Goal: Task Accomplishment & Management: Manage account settings

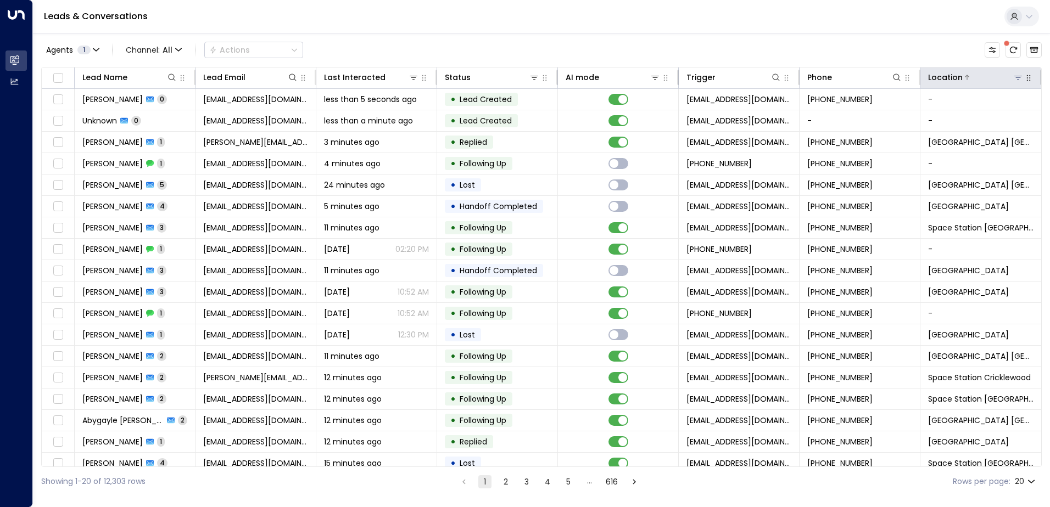
click at [1014, 79] on icon at bounding box center [1018, 77] width 9 height 9
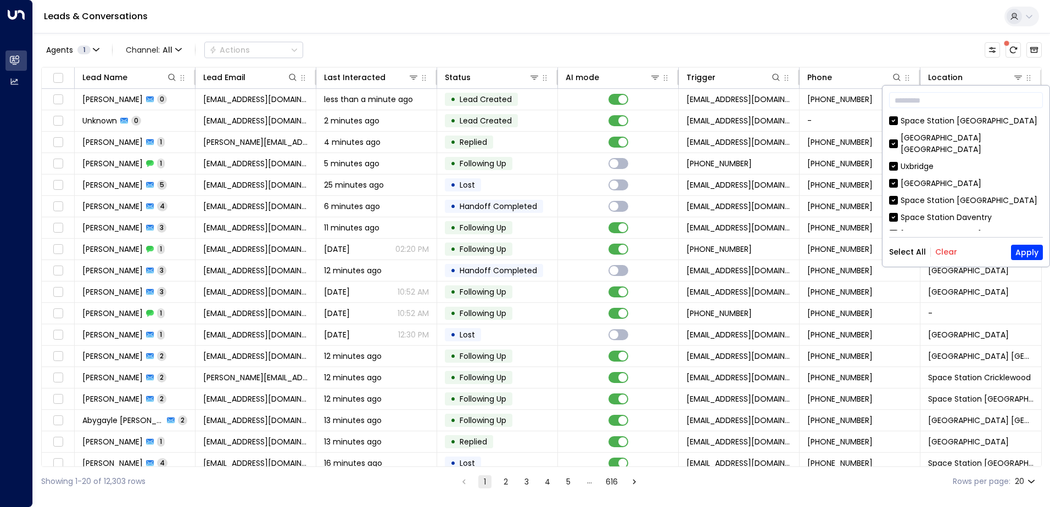
click at [935, 253] on button "Clear" at bounding box center [946, 252] width 22 height 9
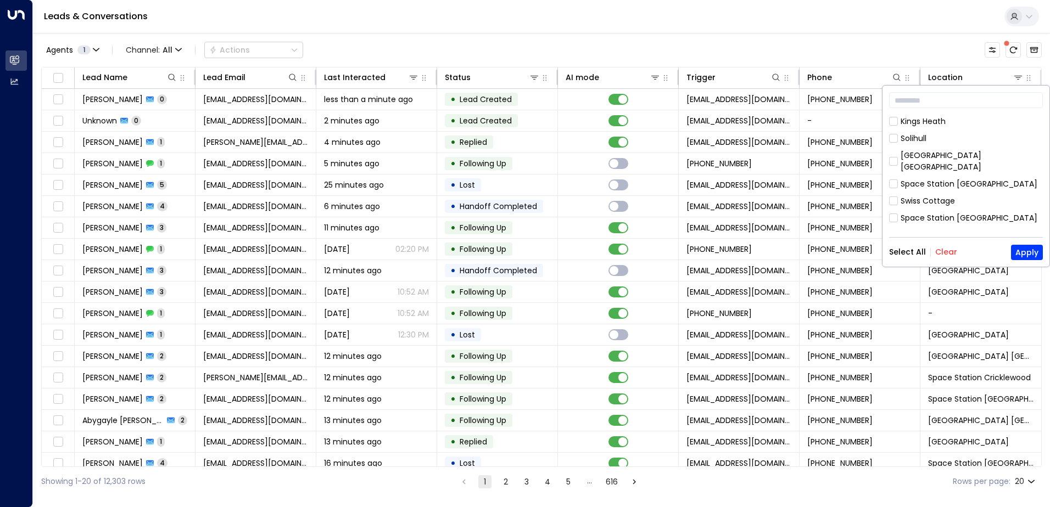
scroll to position [594, 0]
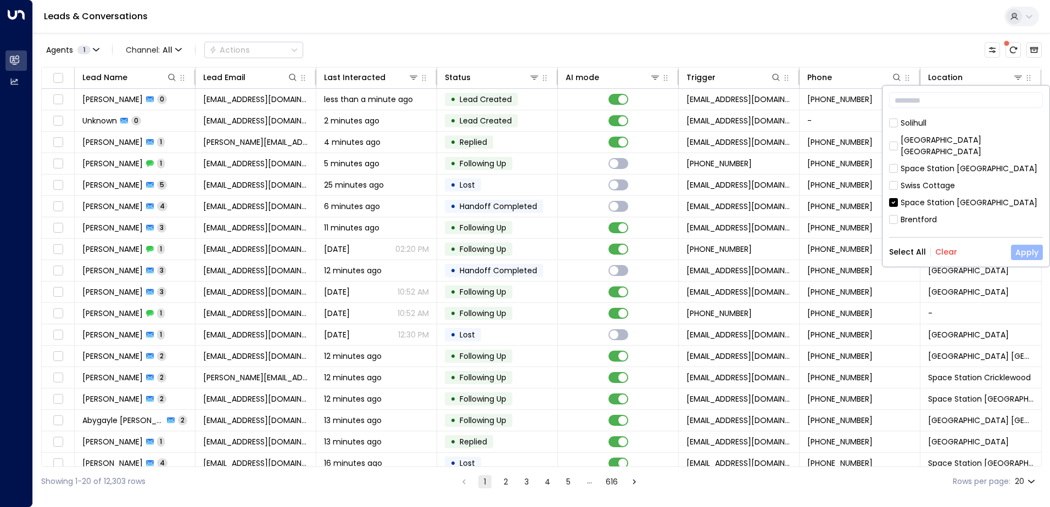
click at [1026, 250] on button "Apply" at bounding box center [1027, 252] width 32 height 15
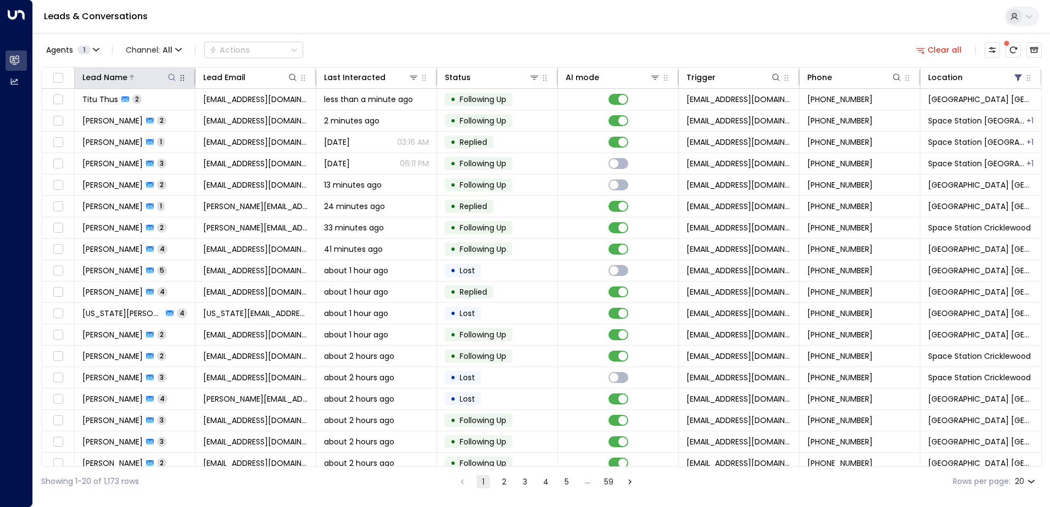
click at [172, 78] on icon at bounding box center [172, 77] width 9 height 9
type input "****"
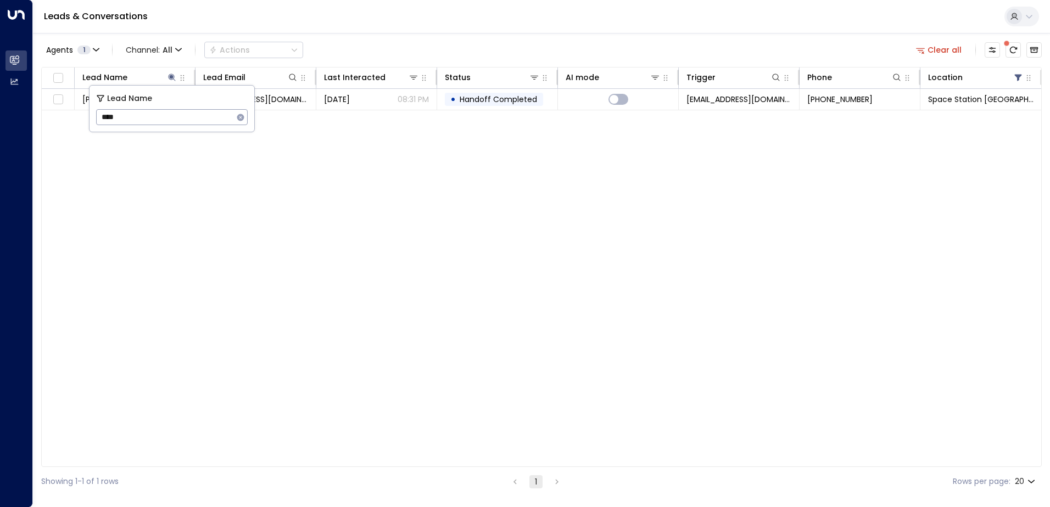
click at [477, 28] on div "Leads & Conversations" at bounding box center [541, 17] width 1017 height 34
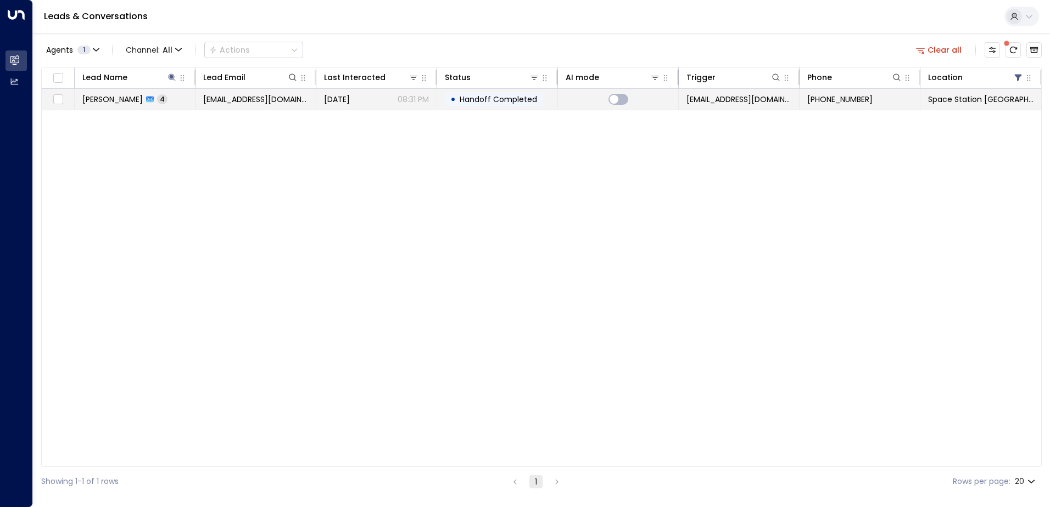
click at [376, 97] on div "[DATE] 08:31 PM" at bounding box center [376, 99] width 105 height 11
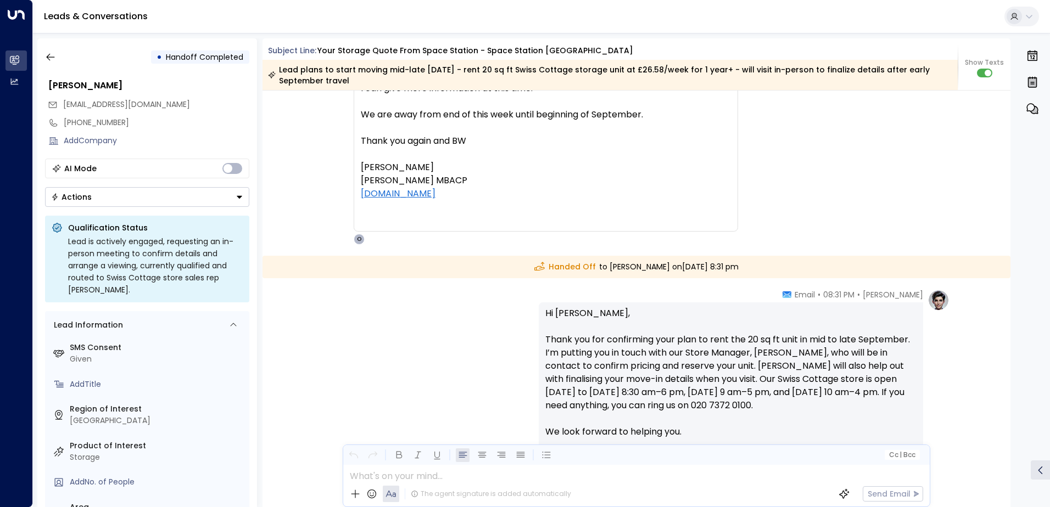
scroll to position [1738, 0]
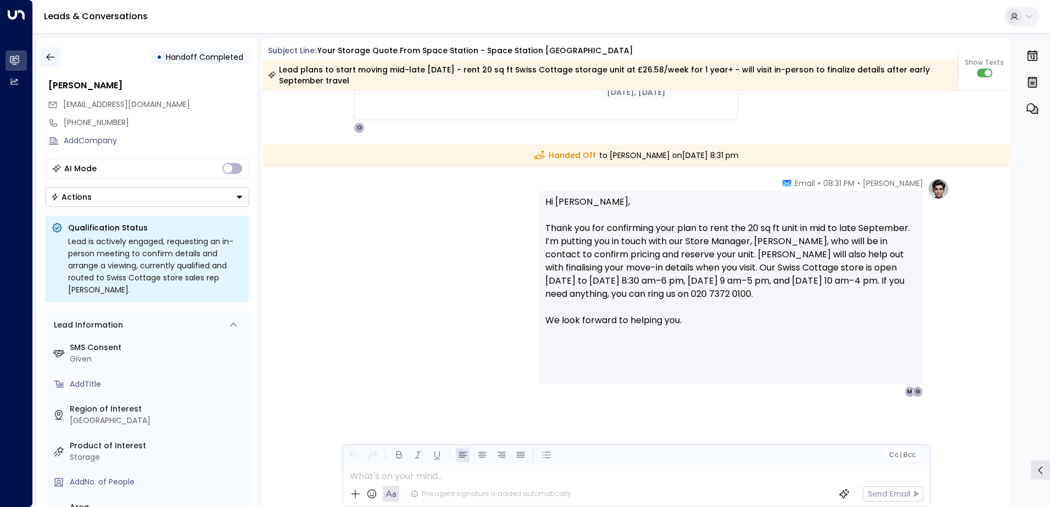
click at [54, 51] on button "button" at bounding box center [51, 57] width 20 height 20
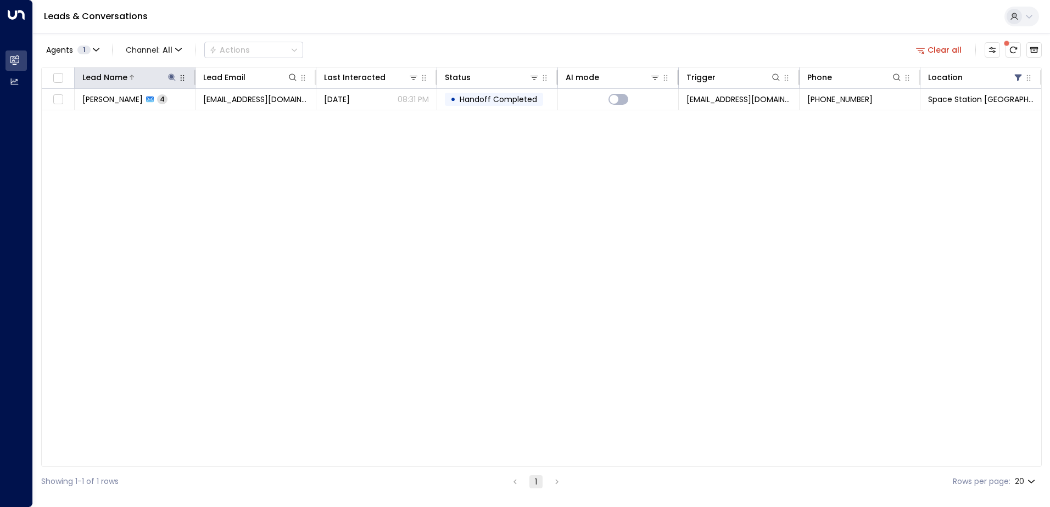
click at [176, 79] on icon at bounding box center [172, 77] width 9 height 9
click at [239, 116] on icon "button" at bounding box center [240, 117] width 9 height 9
click at [207, 116] on input "text" at bounding box center [172, 117] width 152 height 20
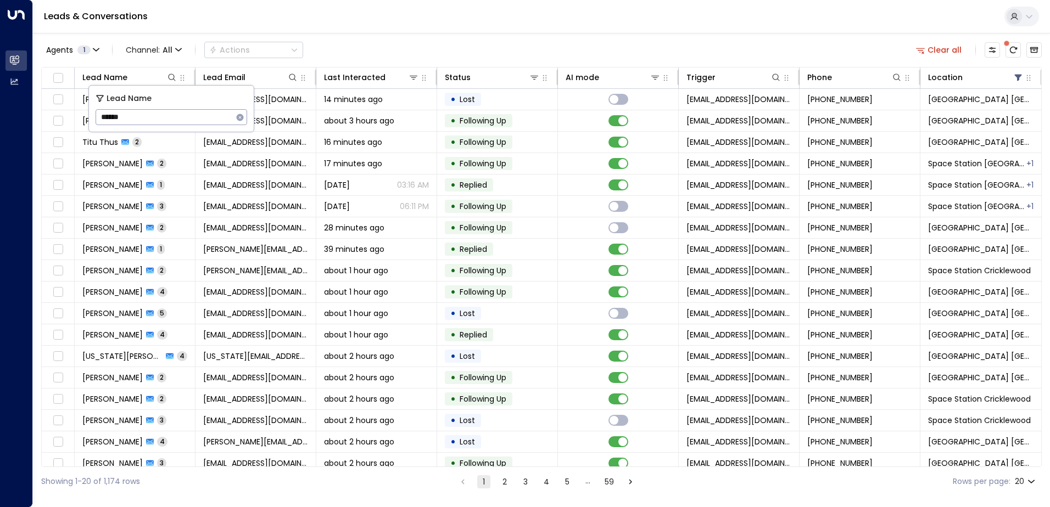
type input "*******"
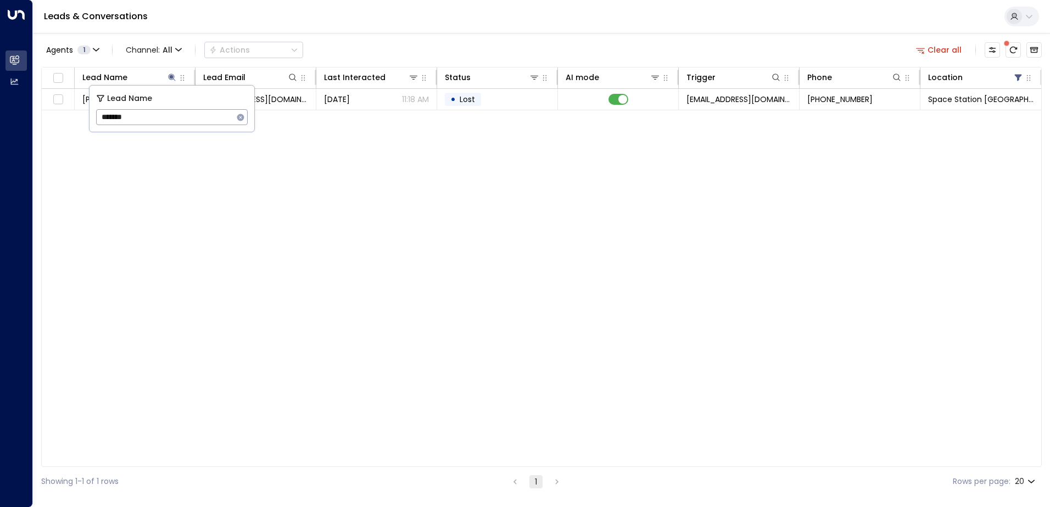
click at [406, 48] on div "Agents 1 Channel: All Actions Clear all" at bounding box center [541, 49] width 1001 height 23
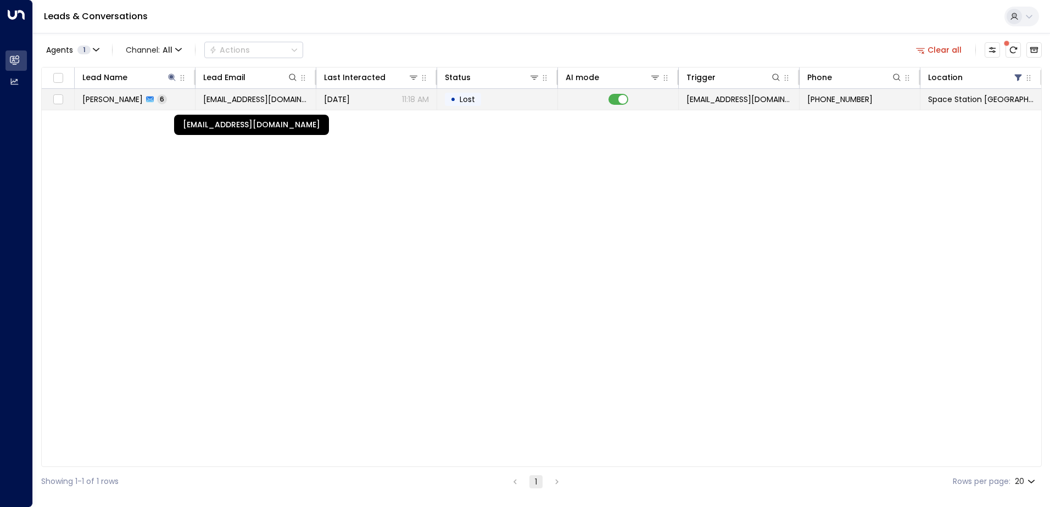
click at [300, 103] on span "[EMAIL_ADDRESS][DOMAIN_NAME]" at bounding box center [255, 99] width 105 height 11
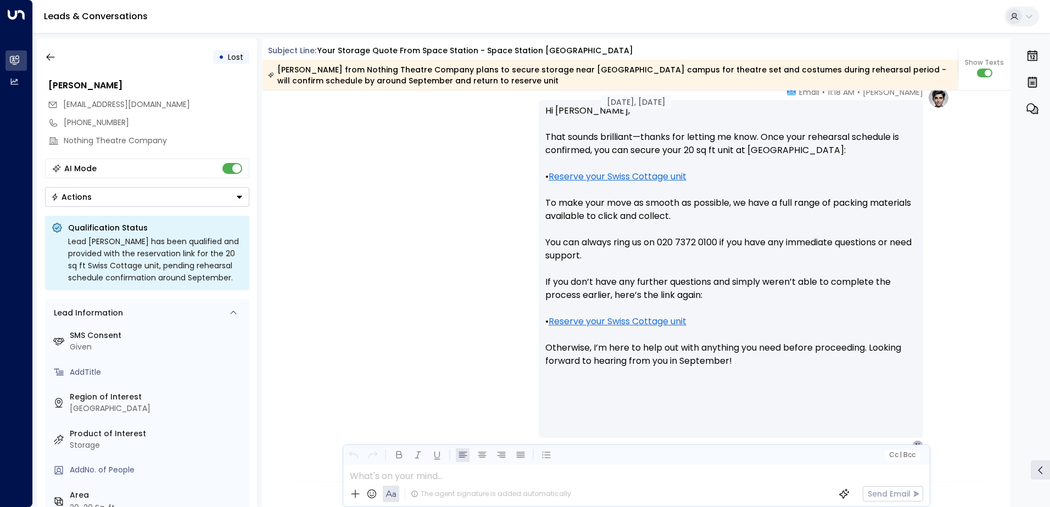
scroll to position [2570, 0]
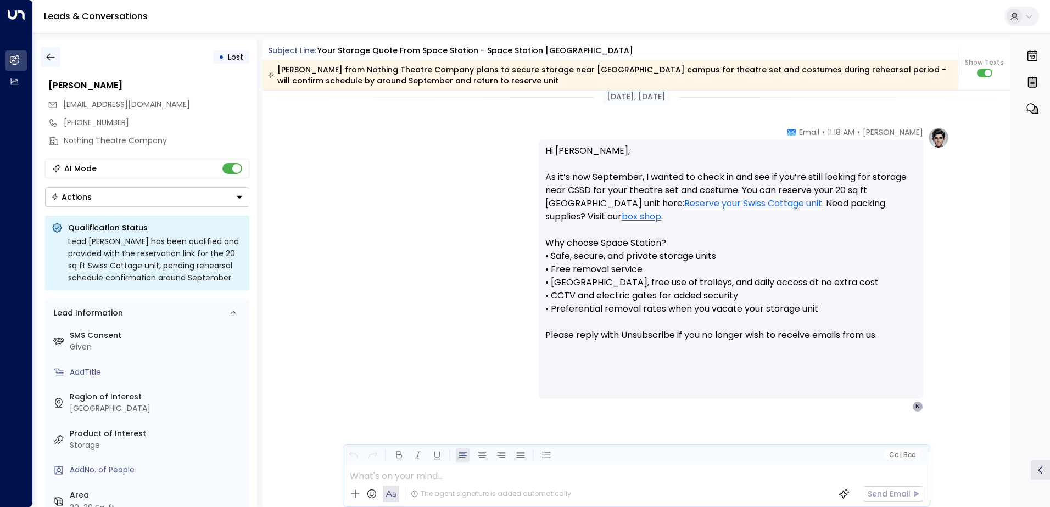
click at [51, 58] on icon "button" at bounding box center [50, 57] width 11 height 11
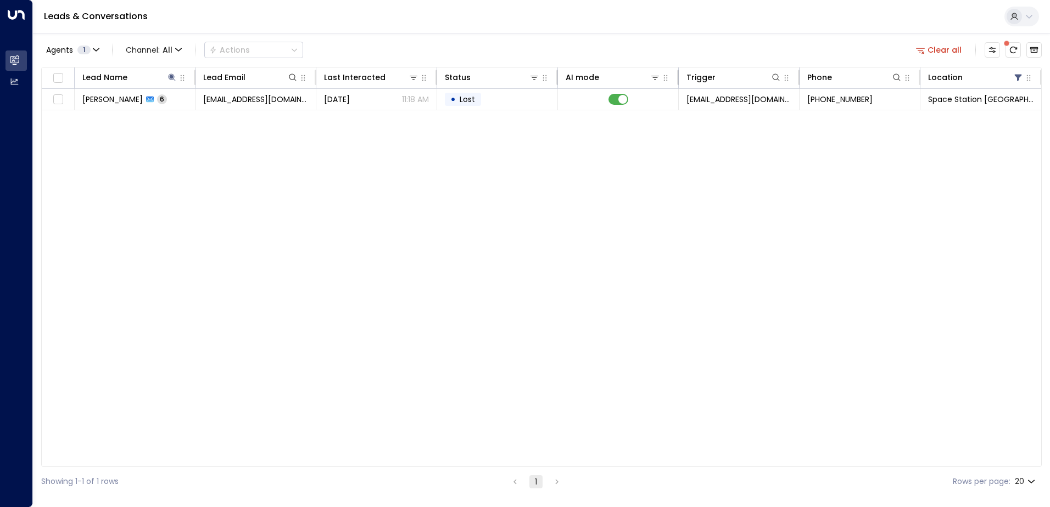
click at [451, 328] on div "Lead Name Lead Email Last Interacted Status AI mode Trigger Phone Location [PER…" at bounding box center [541, 267] width 1001 height 400
